Goal: Answer question/provide support

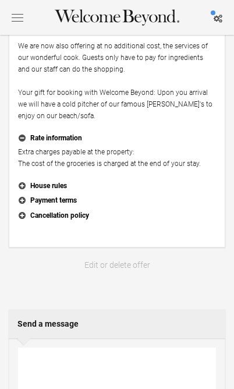
scroll to position [520, 0]
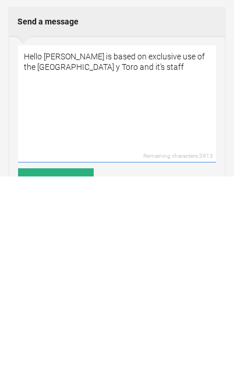
click at [177, 259] on textarea "Hello [PERSON_NAME] is based on exclusive use of the [GEOGRAPHIC_DATA] y Toro a…" at bounding box center [117, 317] width 198 height 117
click at [151, 259] on textarea "Hello [PERSON_NAME] is based on exclusive use of the [GEOGRAPHIC_DATA] y Toro a…" at bounding box center [117, 317] width 198 height 117
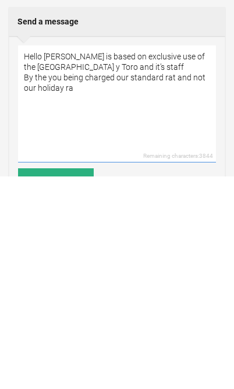
click at [191, 259] on textarea "Hello [PERSON_NAME] is based on exclusive use of the [GEOGRAPHIC_DATA] y Toro a…" at bounding box center [117, 317] width 198 height 117
click at [85, 259] on textarea "Hello [PERSON_NAME] is based on exclusive use of the [GEOGRAPHIC_DATA] y Toro a…" at bounding box center [117, 317] width 198 height 117
click at [57, 259] on textarea "Hello [PERSON_NAME] is based on exclusive use of the [GEOGRAPHIC_DATA] y Toro a…" at bounding box center [117, 317] width 198 height 117
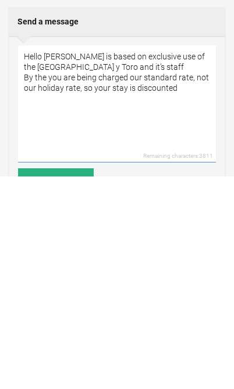
click at [45, 259] on textarea "Hello [PERSON_NAME] is based on exclusive use of the [GEOGRAPHIC_DATA] y Toro a…" at bounding box center [117, 317] width 198 height 117
click at [51, 259] on textarea "Hello [PERSON_NAME] is based on exclusive use of the [GEOGRAPHIC_DATA] y Toro a…" at bounding box center [117, 317] width 198 height 117
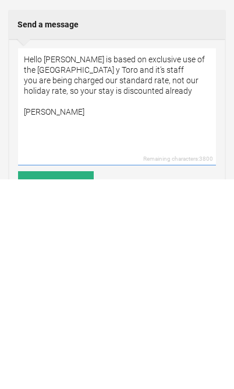
click at [58, 259] on textarea "Hello [PERSON_NAME] is based on exclusive use of the [GEOGRAPHIC_DATA] y Toro a…" at bounding box center [117, 317] width 198 height 117
click at [52, 259] on textarea "Hello [PERSON_NAME] is based on exclusive use of the [GEOGRAPHIC_DATA] y Toro a…" at bounding box center [117, 317] width 198 height 117
click at [98, 259] on textarea "Hello [PERSON_NAME] is based on exclusive use of the [GEOGRAPHIC_DATA] y Toro a…" at bounding box center [117, 317] width 198 height 117
click at [83, 259] on textarea "Hello [PERSON_NAME] is based on exclusive use of the [GEOGRAPHIC_DATA] y Toro a…" at bounding box center [117, 317] width 198 height 117
click at [79, 259] on textarea "Hello [PERSON_NAME] is based on exclusive use of the [GEOGRAPHIC_DATA] y Toro a…" at bounding box center [117, 317] width 198 height 117
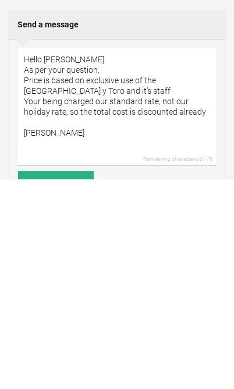
click at [111, 259] on textarea "Hello [PERSON_NAME] As per your question; Price is based on exclusive use of th…" at bounding box center [117, 317] width 198 height 117
type textarea "Hello [PERSON_NAME] As per your question; Price is based on exclusive use of th…"
click at [19, 382] on button "Send" at bounding box center [56, 393] width 76 height 23
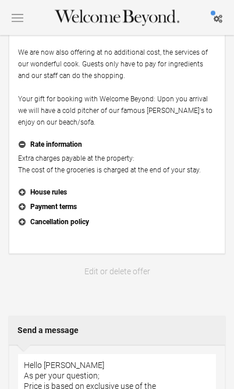
scroll to position [512, 0]
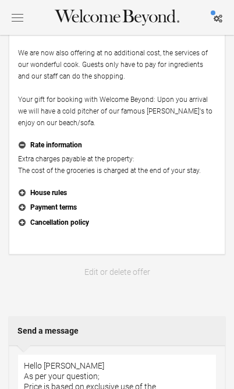
click at [48, 173] on p "Extra charges payable at the property: The cost of the groceries is charged at …" at bounding box center [117, 164] width 198 height 23
click at [103, 177] on p "Extra charges payable at the property: The cost of the groceries is charged at …" at bounding box center [117, 164] width 198 height 23
click at [117, 177] on p "Extra charges payable at the property: The cost of the groceries is charged at …" at bounding box center [117, 164] width 198 height 23
click at [120, 177] on p "Extra charges payable at the property: The cost of the groceries is charged at …" at bounding box center [117, 164] width 198 height 23
click at [147, 177] on p "Extra charges payable at the property: The cost of the groceries is charged at …" at bounding box center [117, 164] width 198 height 23
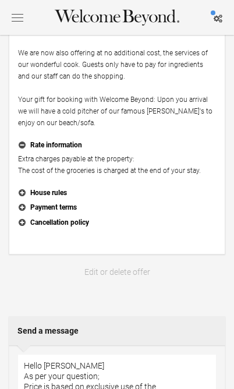
click at [220, 20] on icon "button" at bounding box center [218, 19] width 9 height 8
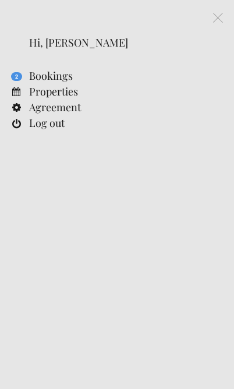
click at [38, 91] on link "Properties" at bounding box center [117, 92] width 234 height 16
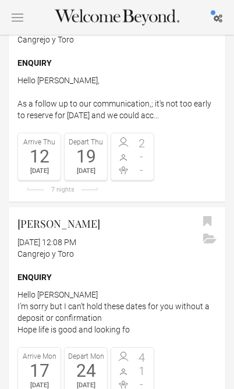
scroll to position [706, 0]
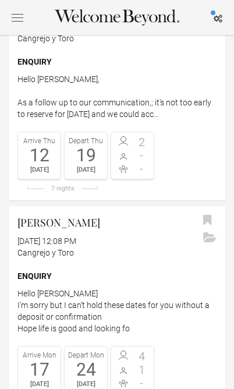
click at [10, 13] on button "button" at bounding box center [17, 17] width 17 height 15
